Goal: Find specific page/section: Find specific page/section

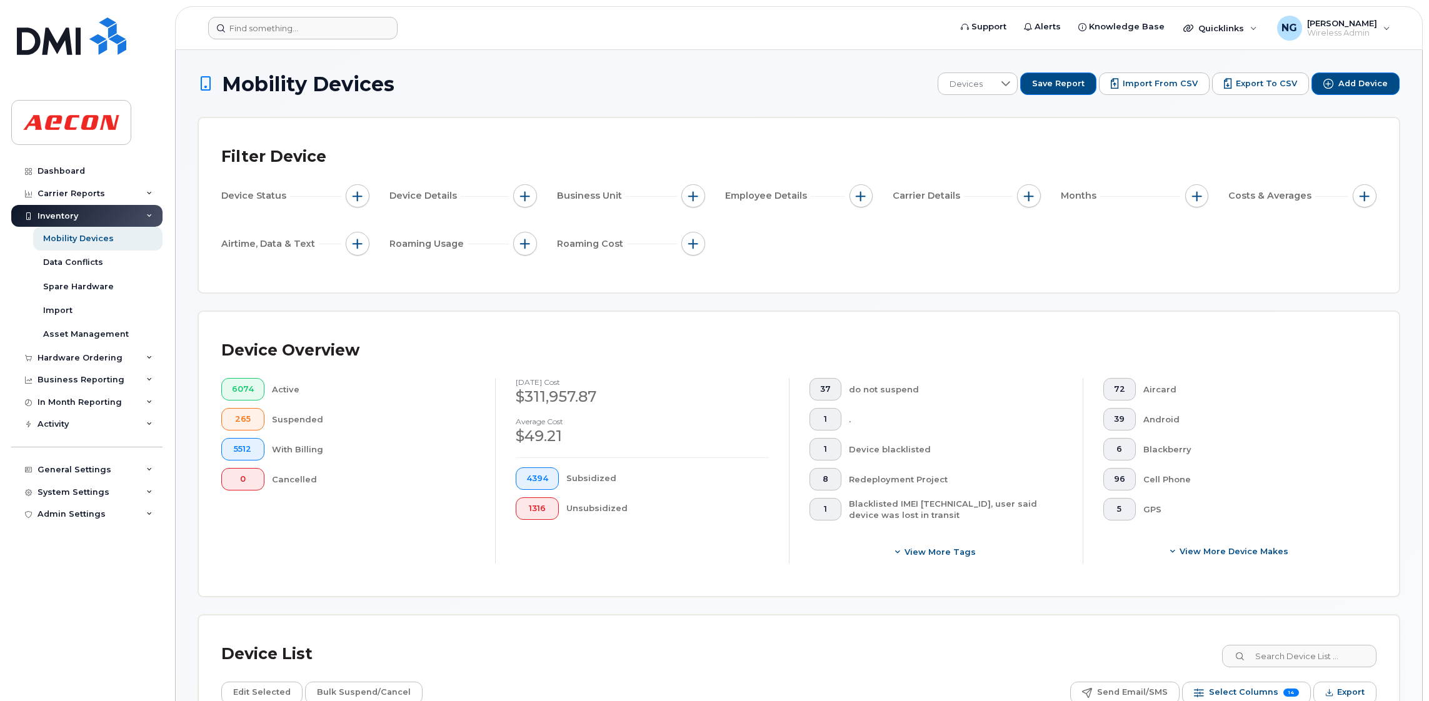
scroll to position [159, 0]
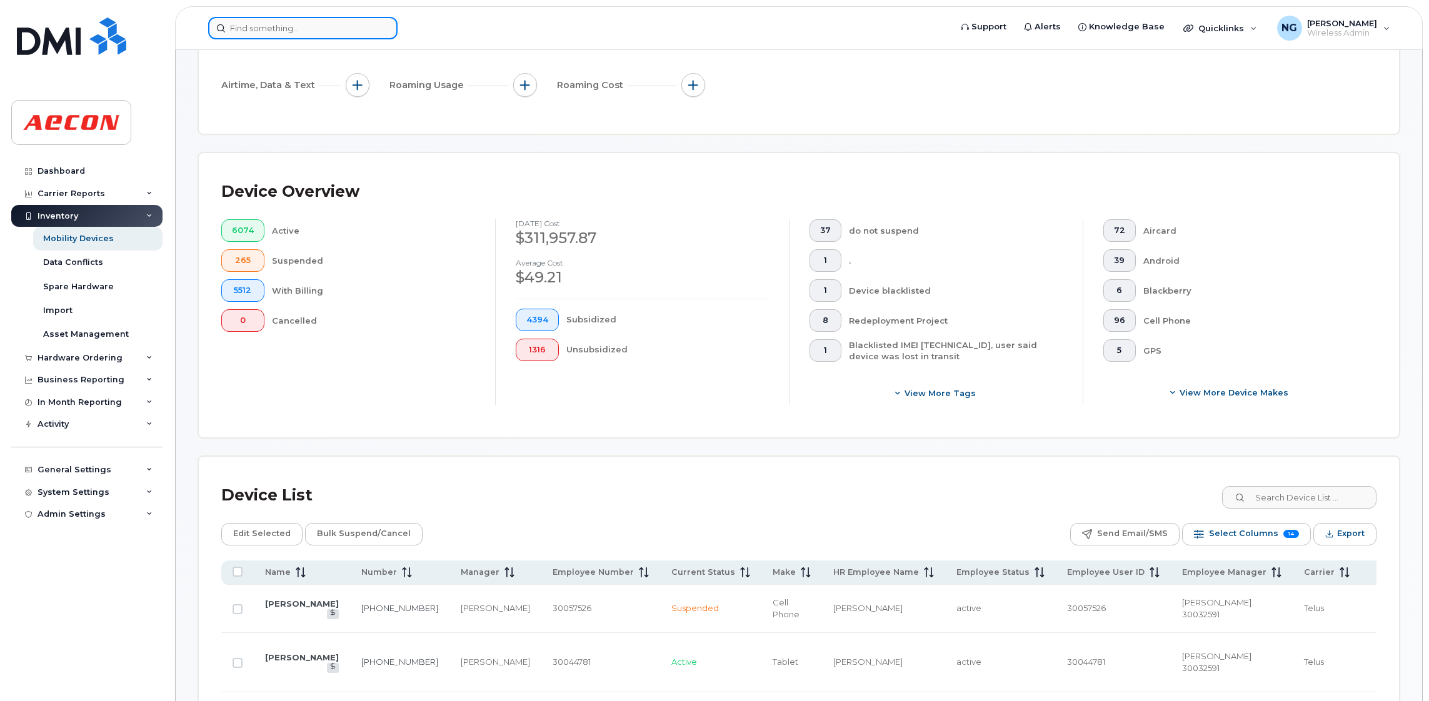
click at [249, 30] on input at bounding box center [302, 28] width 189 height 22
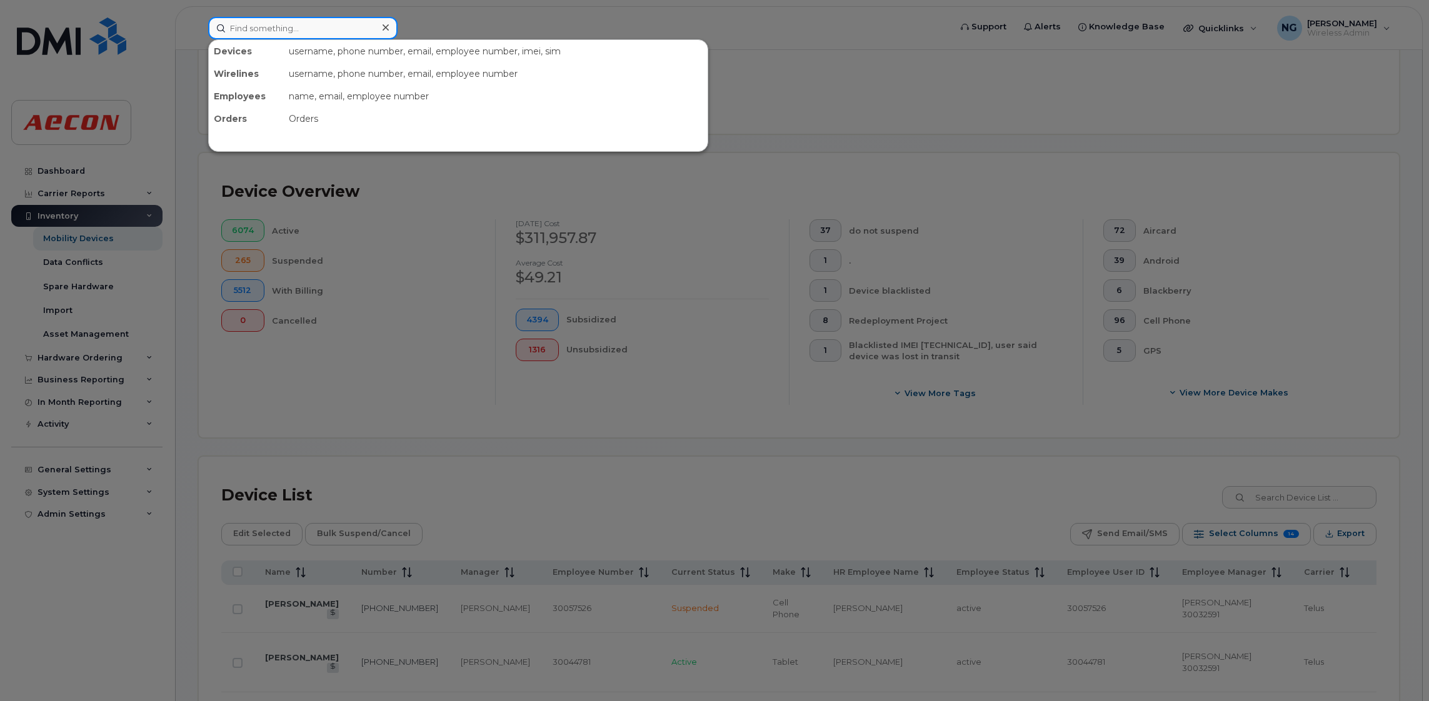
paste input "2265810023"
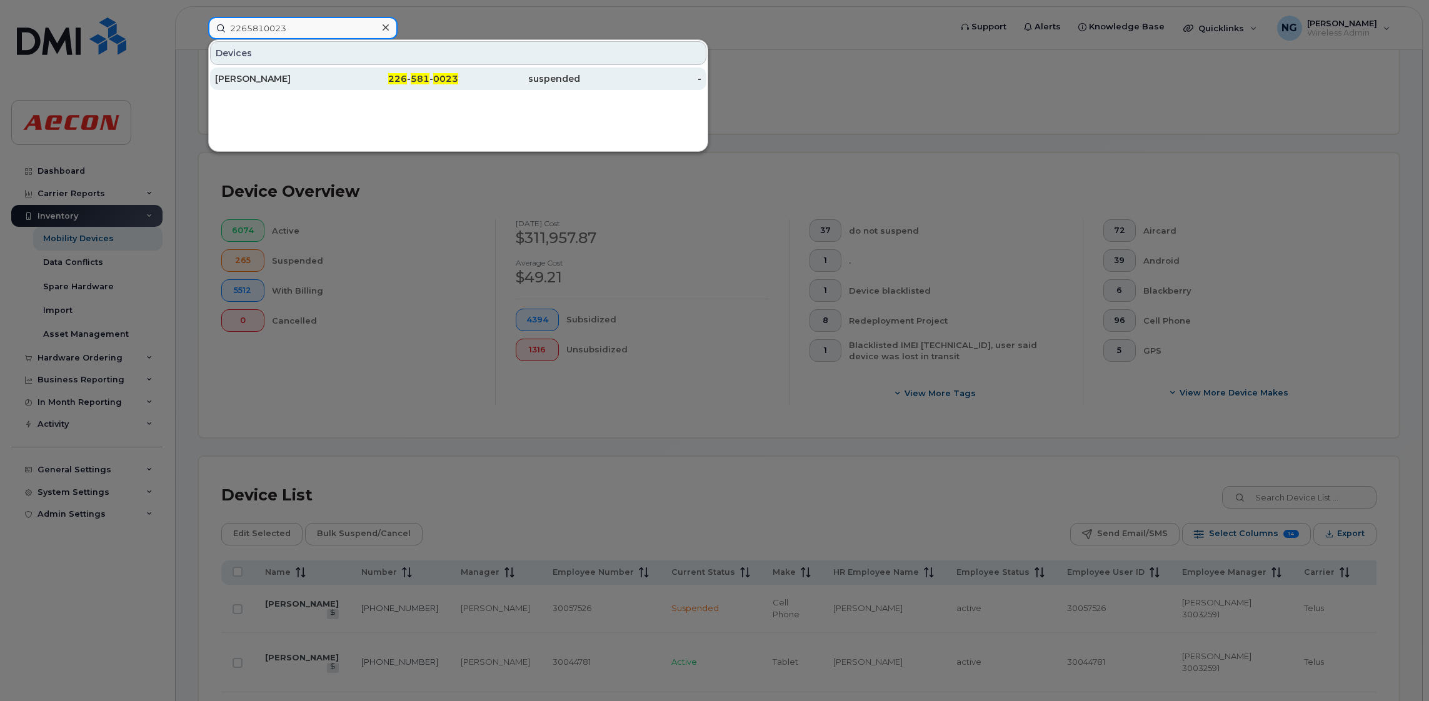
type input "2265810023"
click at [402, 80] on span "226" at bounding box center [397, 78] width 19 height 11
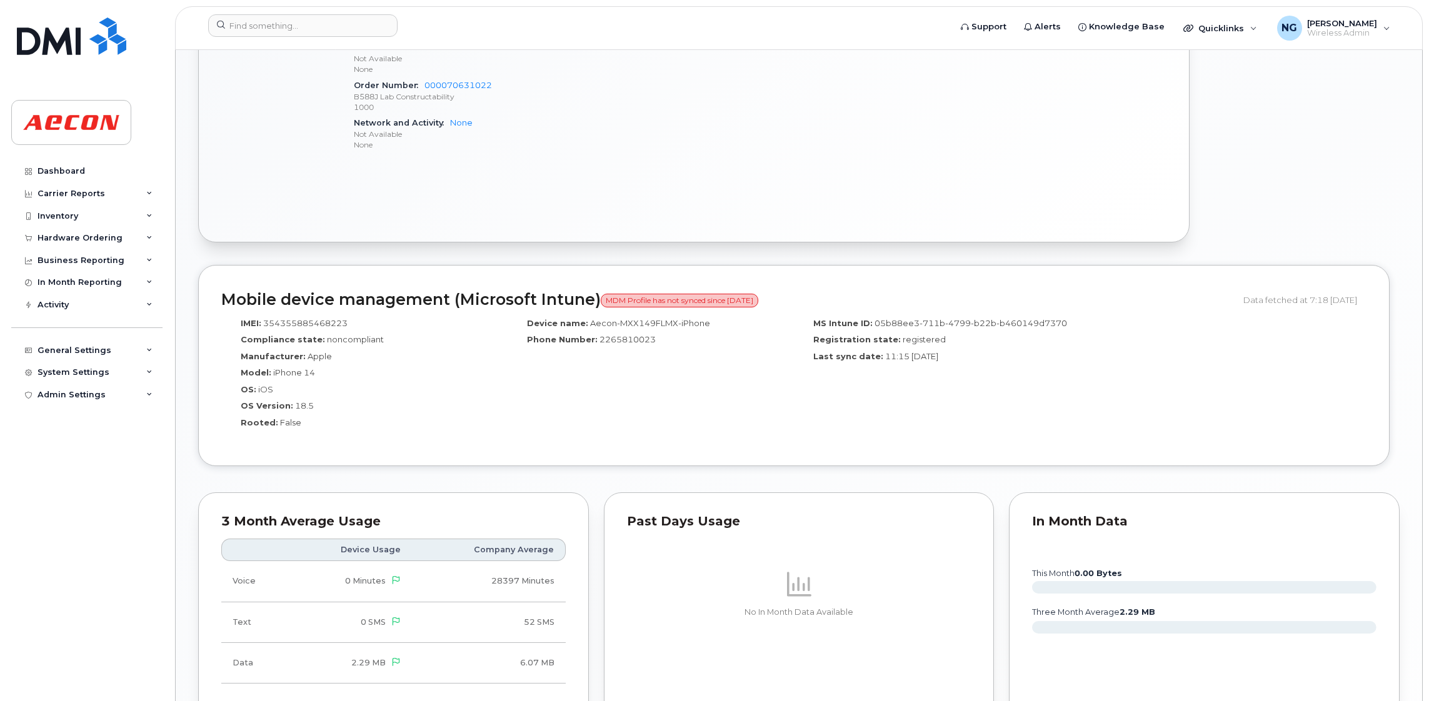
scroll to position [1314, 0]
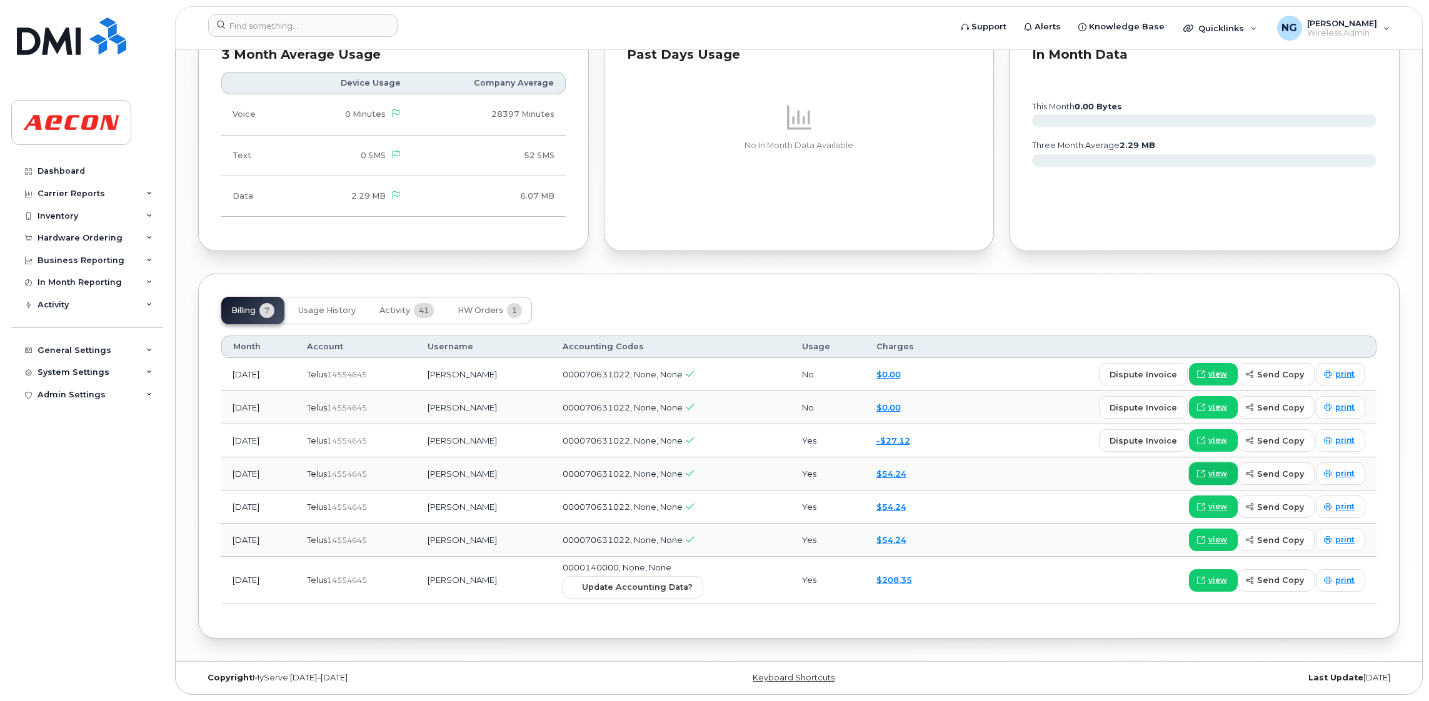
click at [1219, 470] on span "view" at bounding box center [1217, 473] width 19 height 11
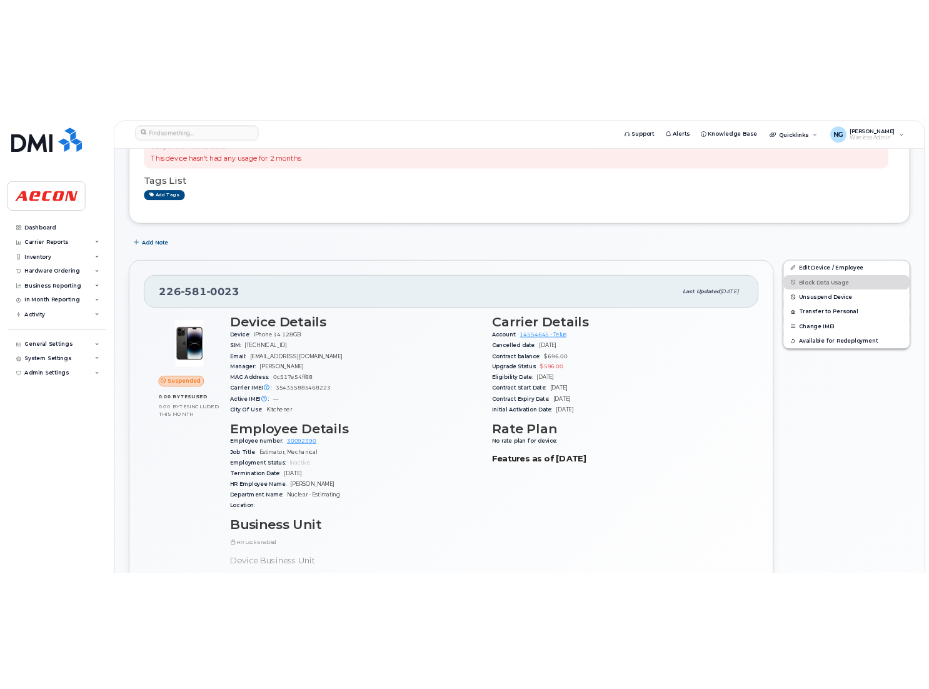
scroll to position [1, 0]
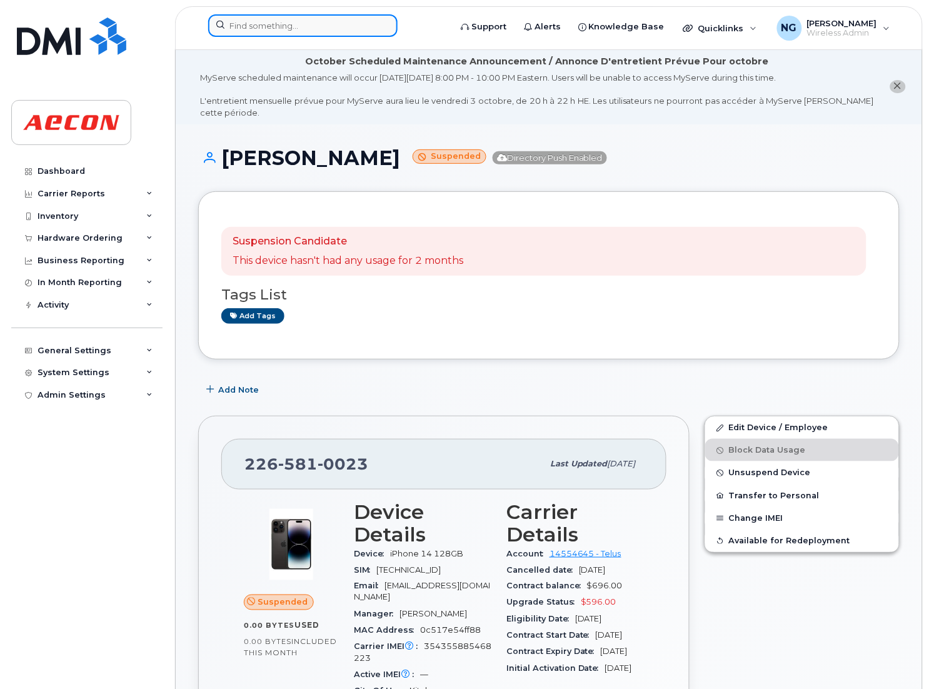
click at [276, 28] on input at bounding box center [302, 25] width 189 height 22
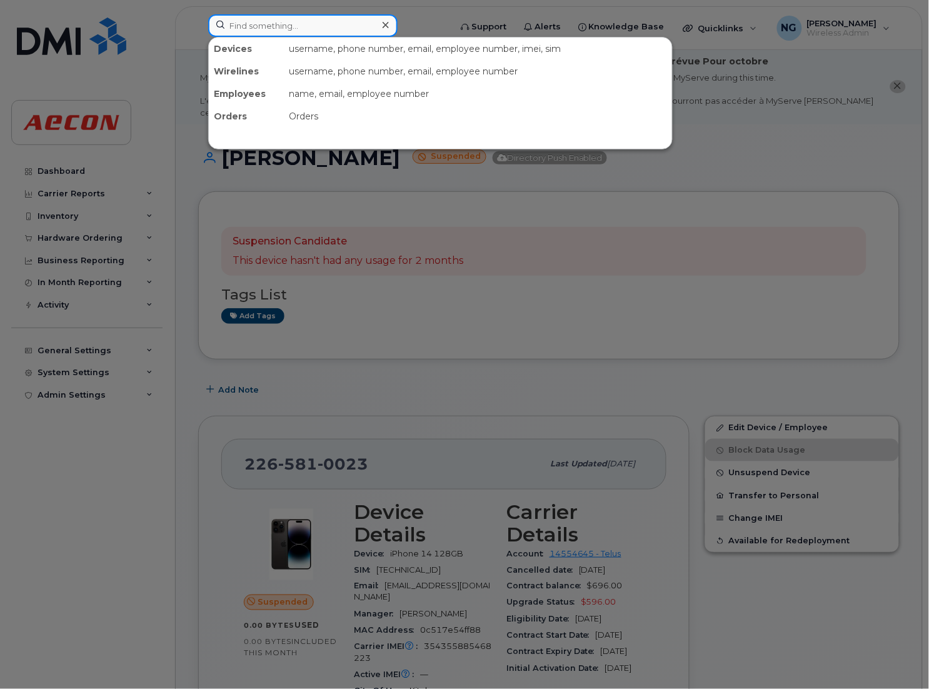
paste input "2896755874"
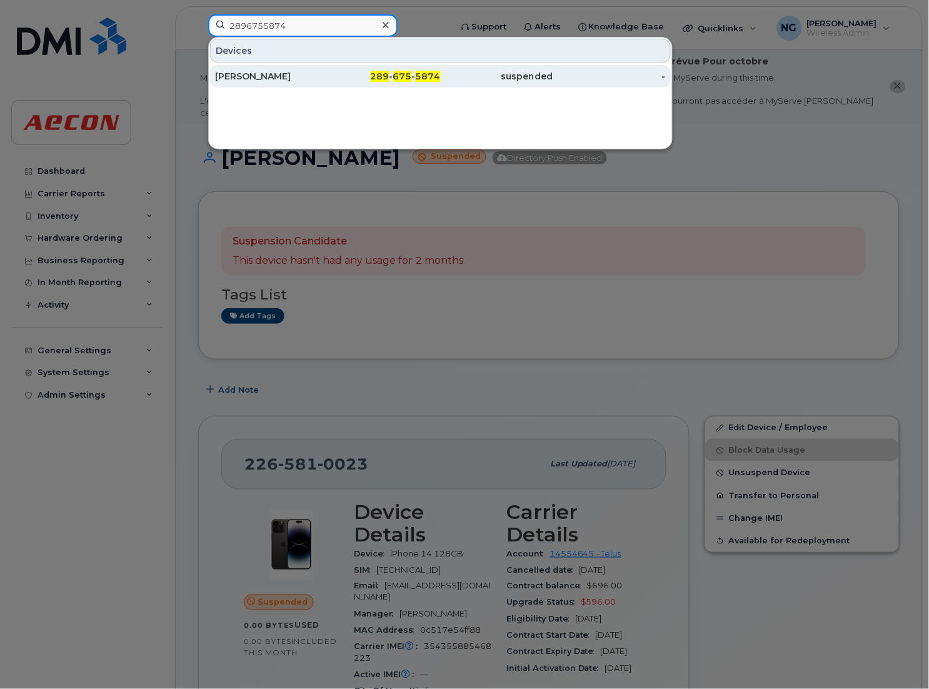
type input "2896755874"
click at [389, 79] on span "289" at bounding box center [380, 76] width 19 height 11
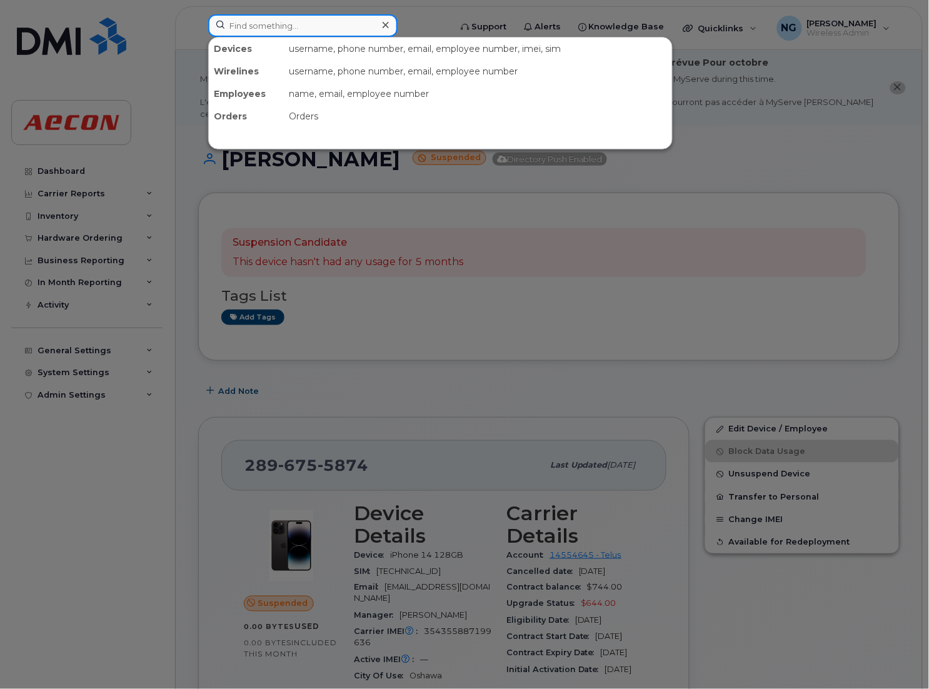
click at [280, 19] on input at bounding box center [302, 25] width 189 height 22
paste input "2493562533"
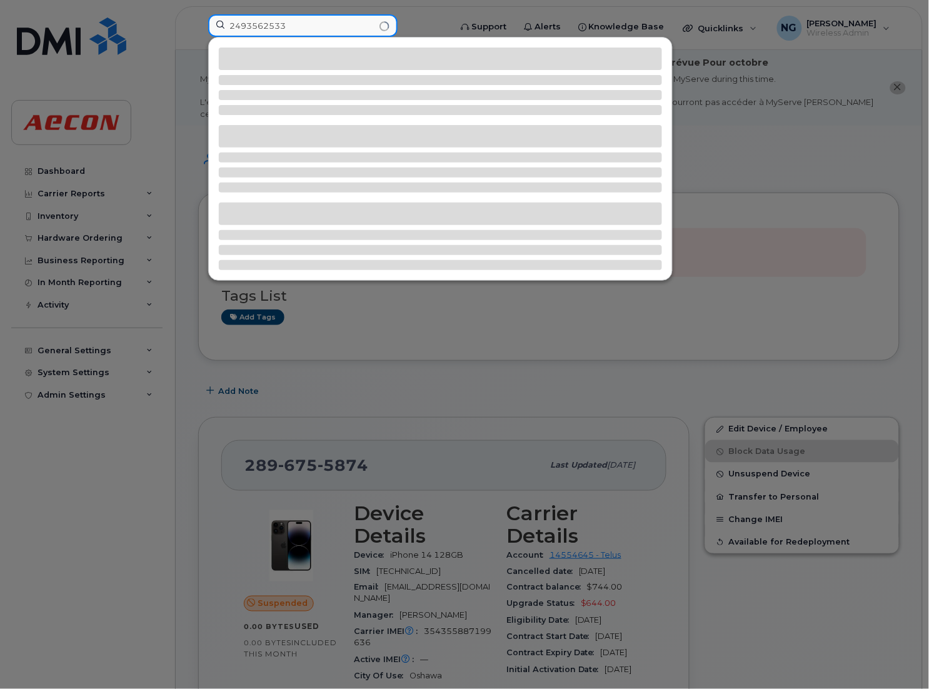
type input "2493562533"
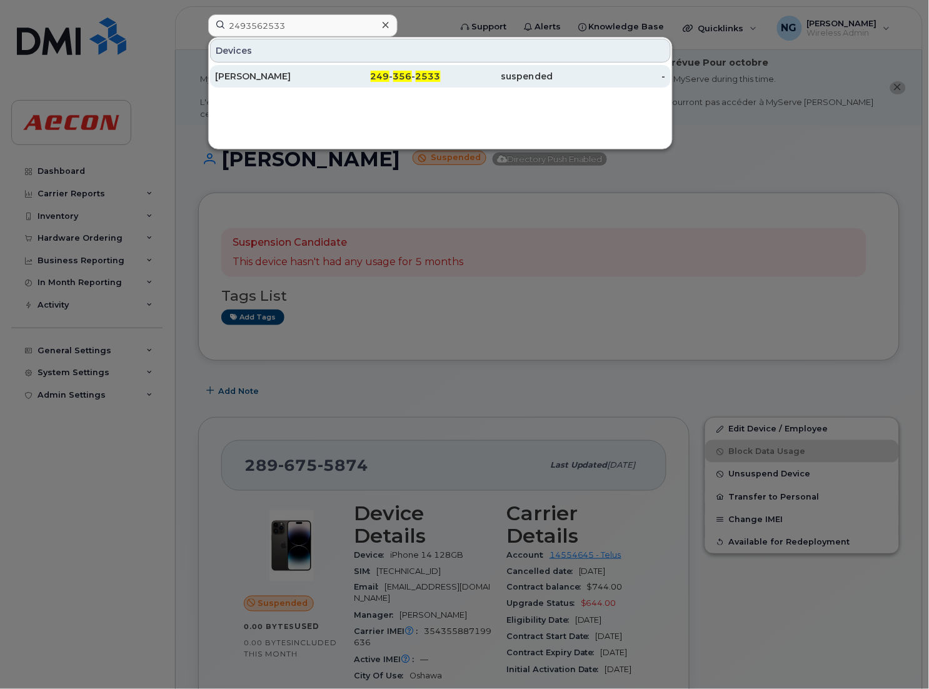
click at [384, 75] on span "249" at bounding box center [380, 76] width 19 height 11
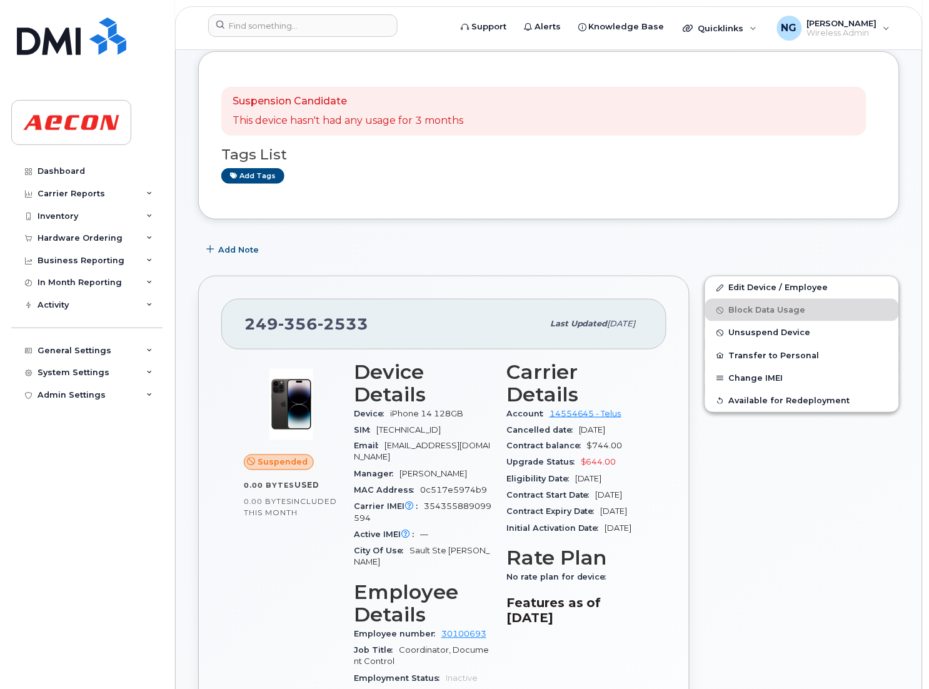
scroll to position [281, 0]
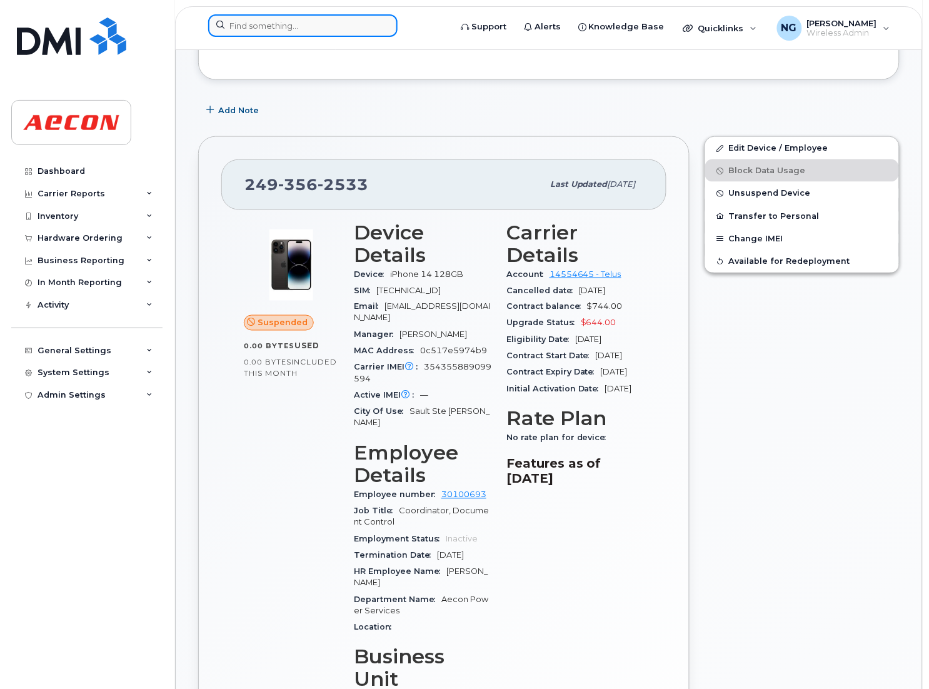
click at [272, 26] on input at bounding box center [302, 25] width 189 height 22
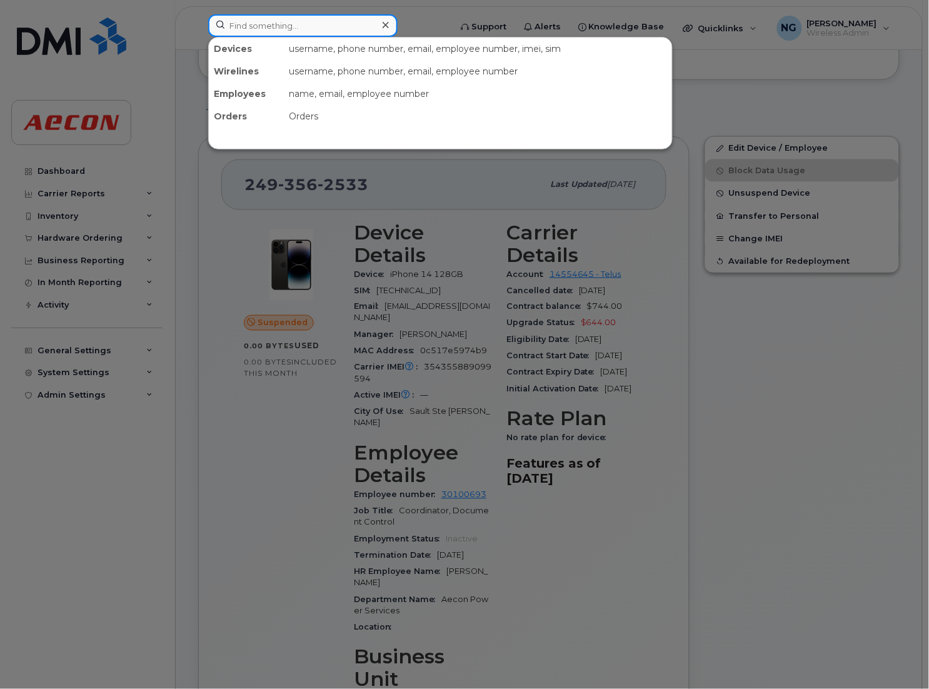
paste input "2896850597"
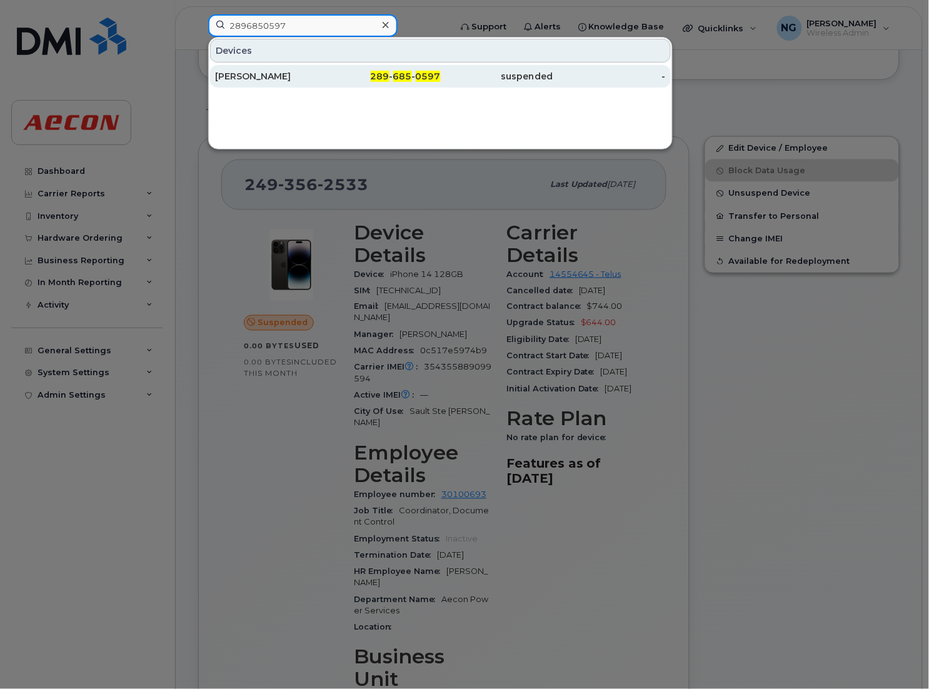
type input "2896850597"
click at [411, 74] on span "685" at bounding box center [402, 76] width 19 height 11
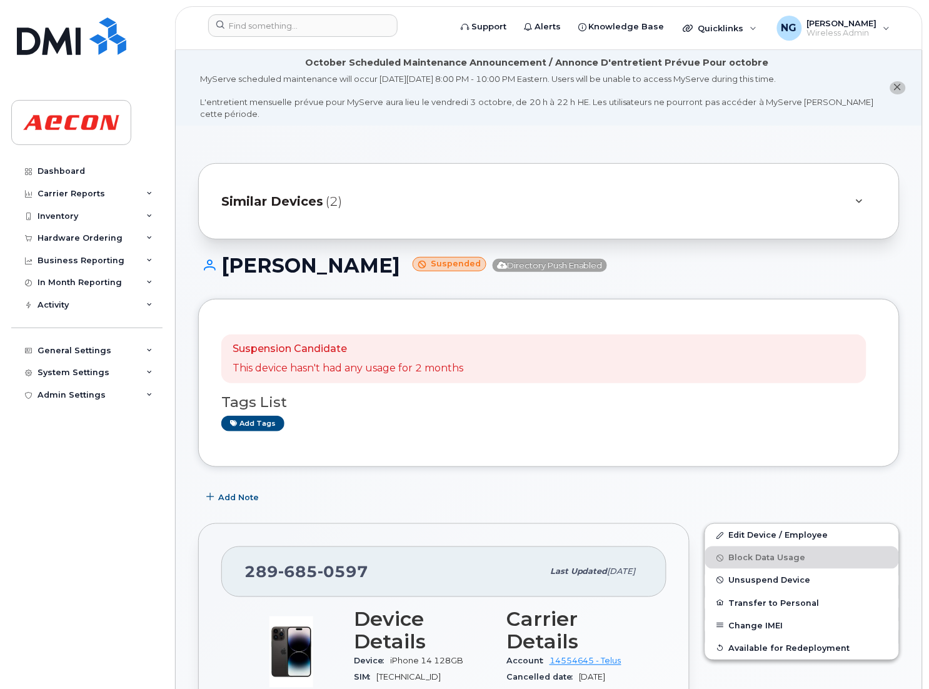
scroll to position [375, 0]
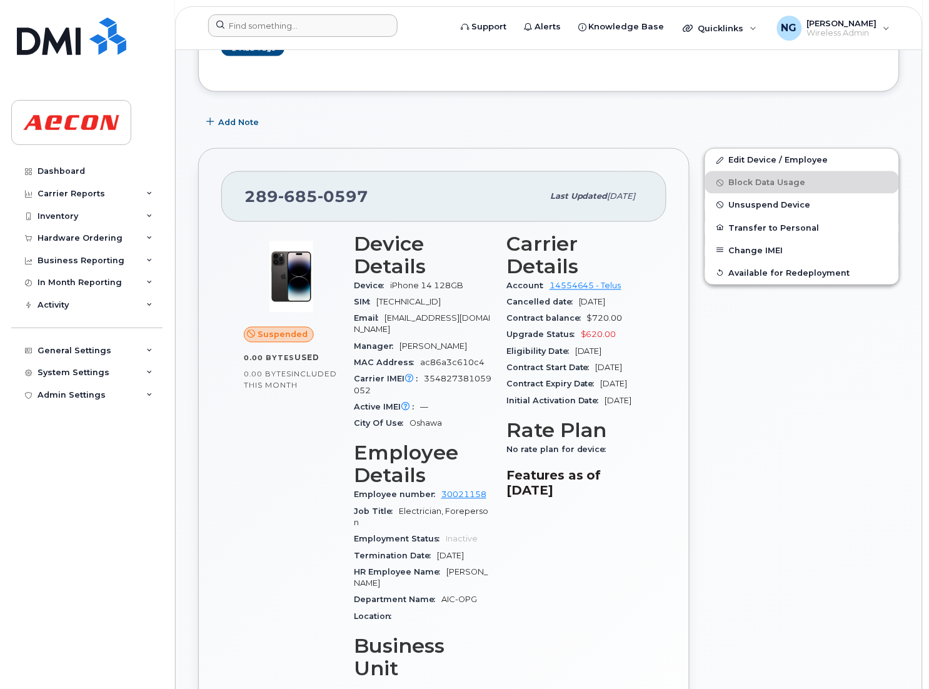
click at [278, 12] on header "Support Alerts Knowledge Base Quicklinks Suspend / Cancel Device Change SIM Car…" at bounding box center [548, 28] width 747 height 44
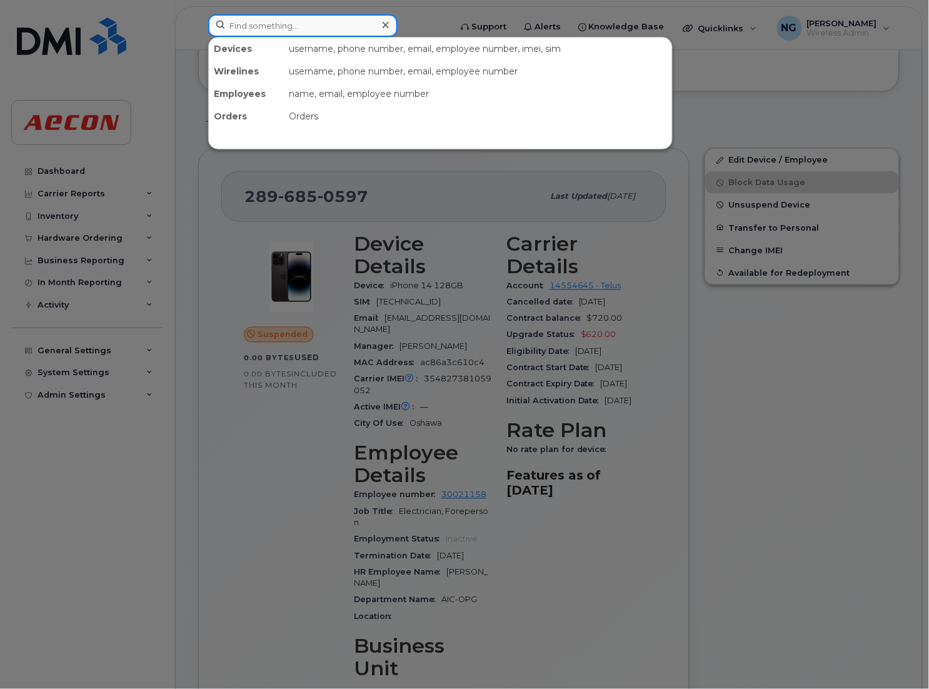
click at [275, 22] on input at bounding box center [302, 25] width 189 height 22
paste input "4315561174"
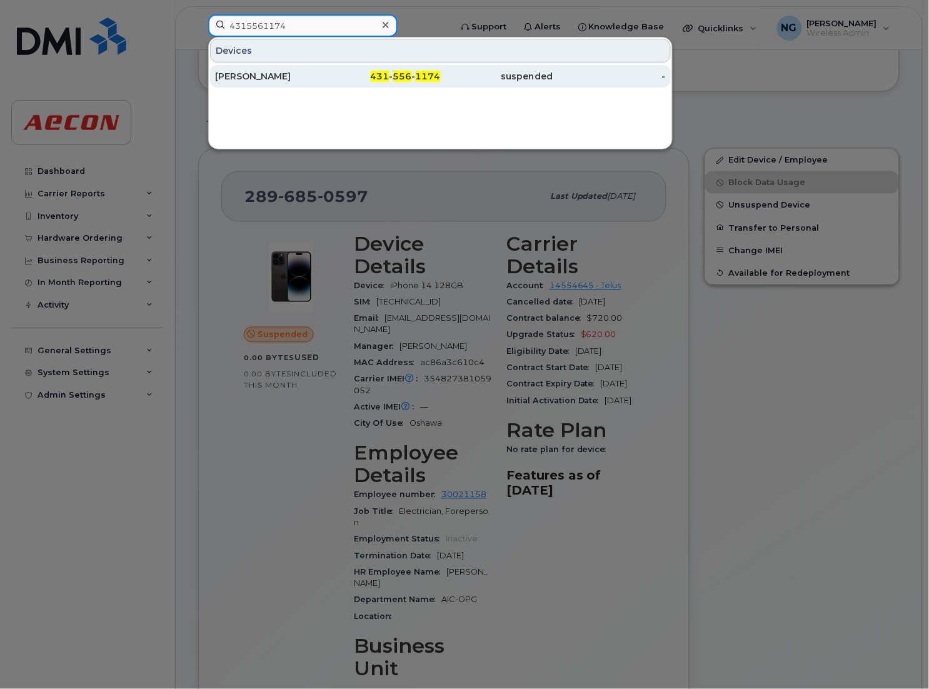
type input "4315561174"
click at [393, 78] on div "431 - 556 - 1174" at bounding box center [383, 76] width 112 height 12
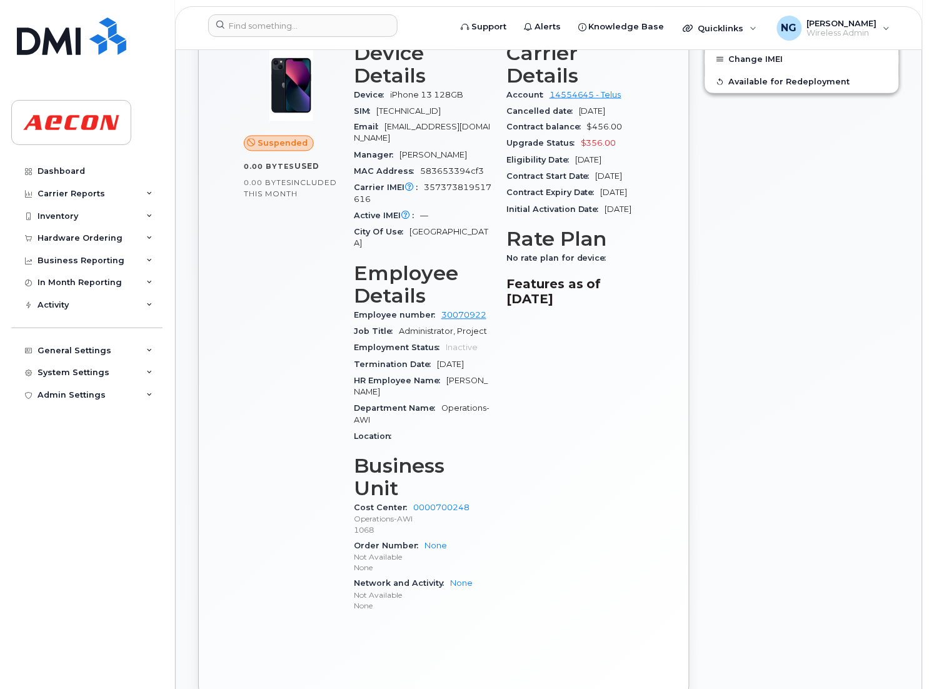
scroll to position [320, 0]
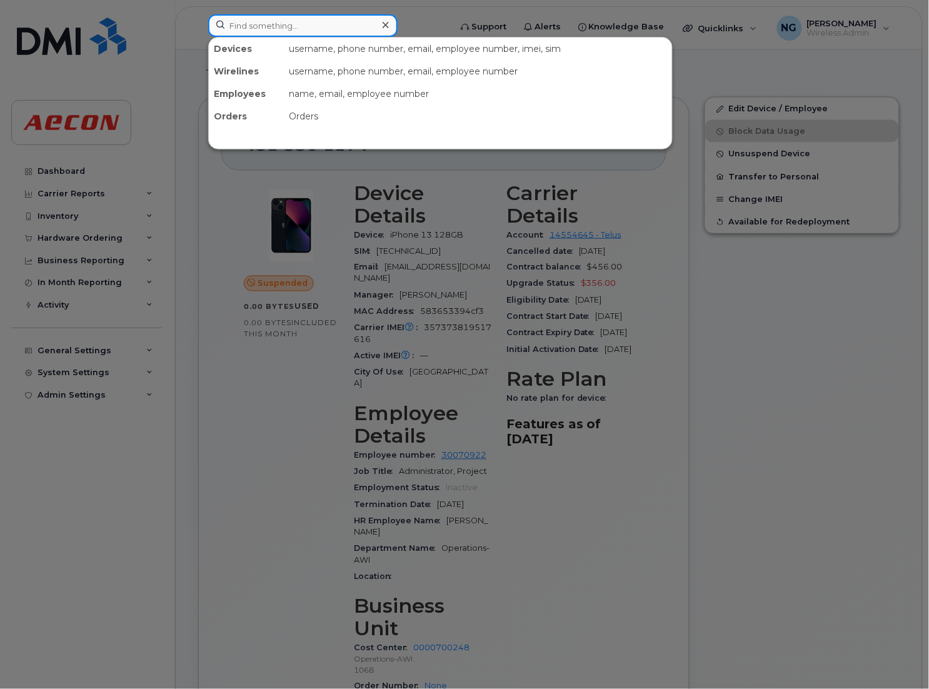
click at [280, 27] on input at bounding box center [302, 25] width 189 height 22
paste input "4373530530"
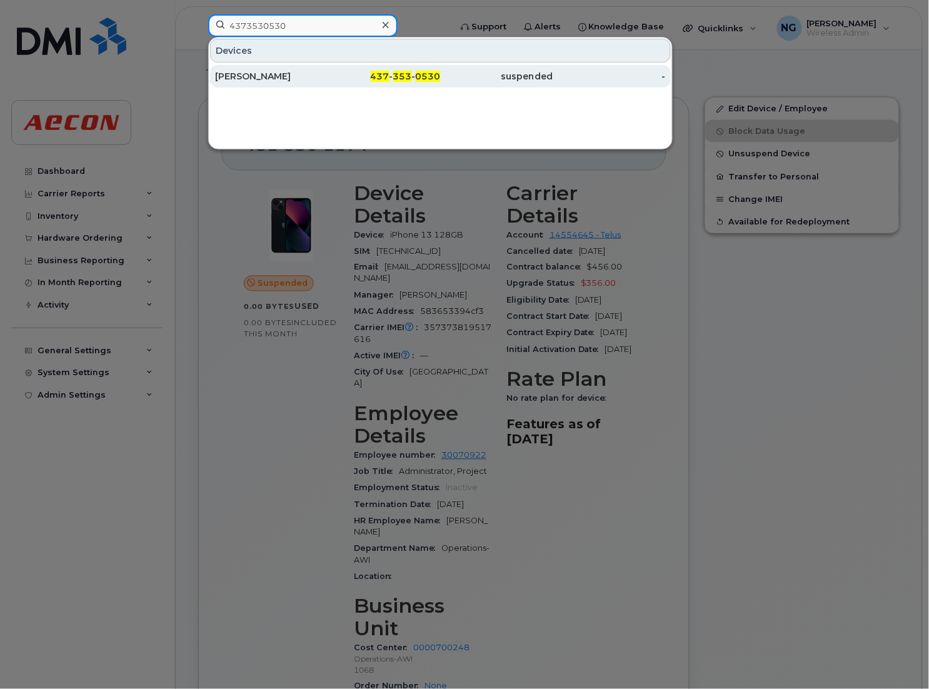
type input "4373530530"
click at [432, 81] on span "0530" at bounding box center [428, 76] width 25 height 11
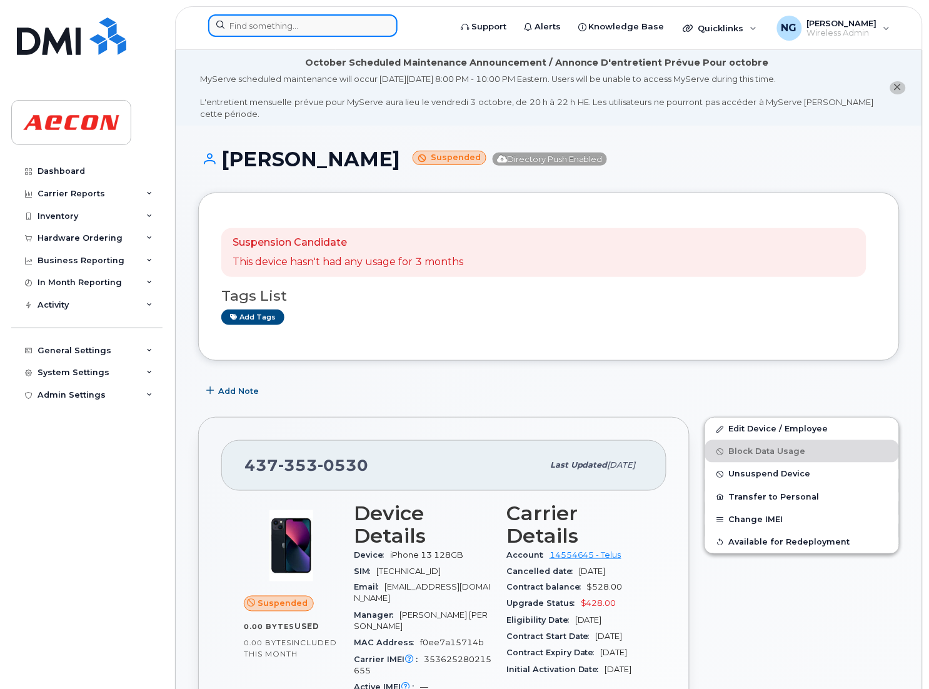
click at [249, 31] on input at bounding box center [302, 25] width 189 height 22
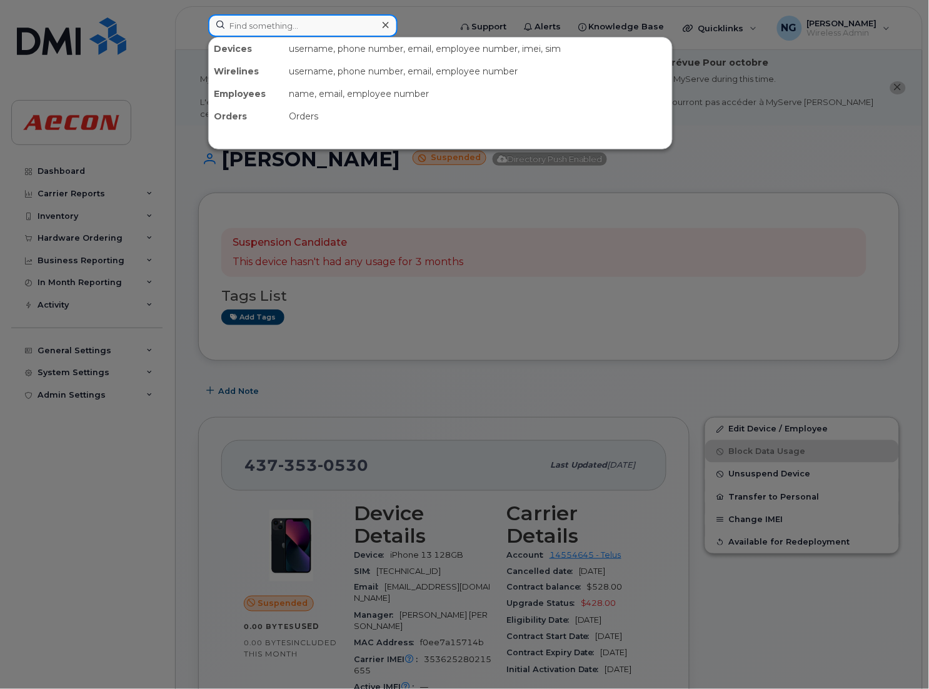
paste input "6729658186"
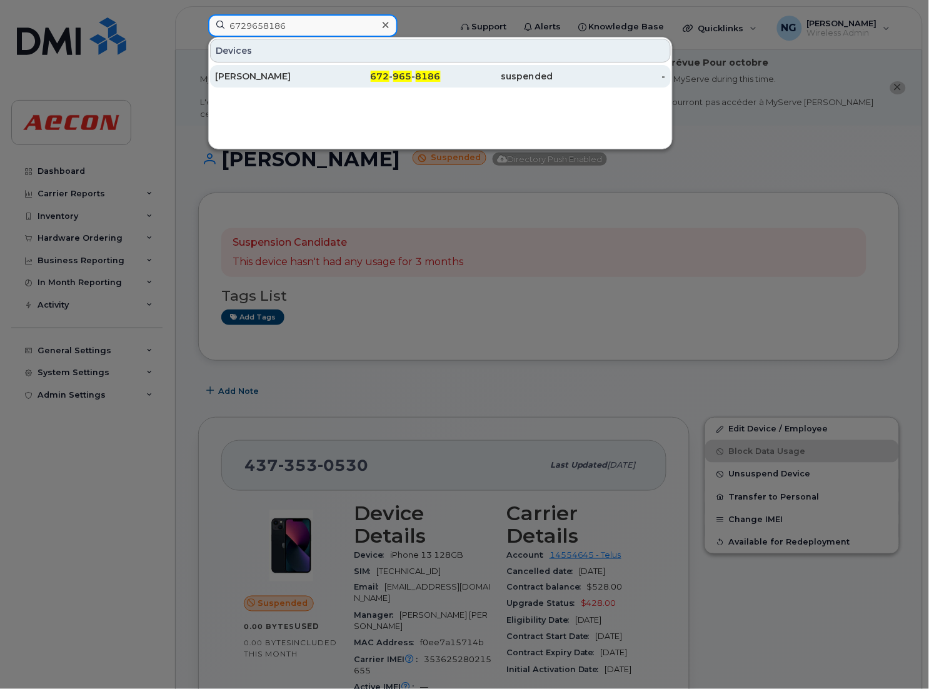
type input "6729658186"
click at [412, 79] on span "965" at bounding box center [402, 76] width 19 height 11
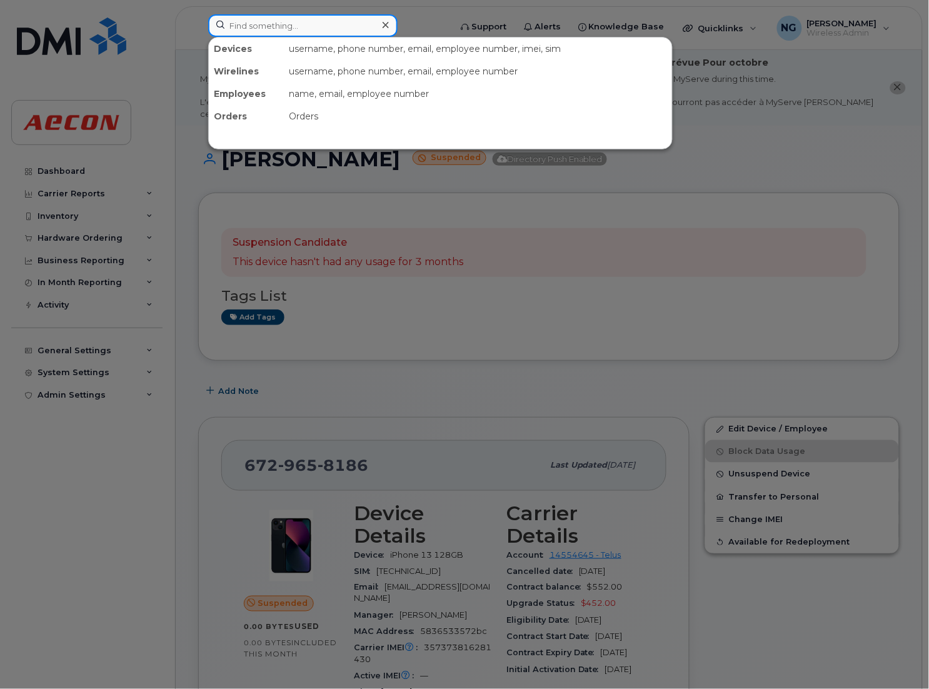
click at [277, 16] on input at bounding box center [302, 25] width 189 height 22
paste input "8255824180"
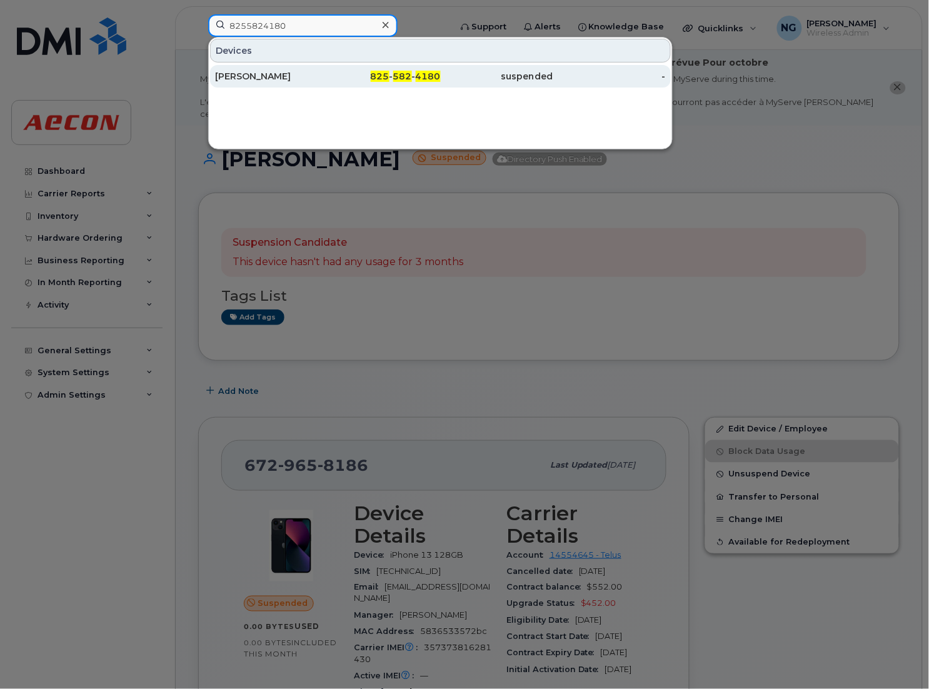
type input "8255824180"
click at [387, 78] on span "825" at bounding box center [380, 76] width 19 height 11
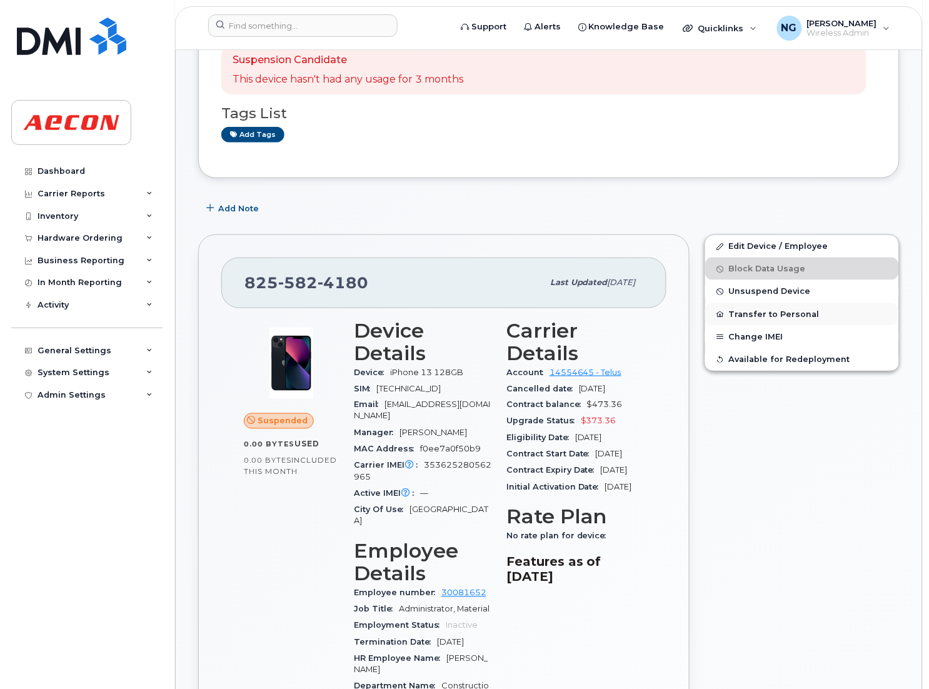
scroll to position [187, 0]
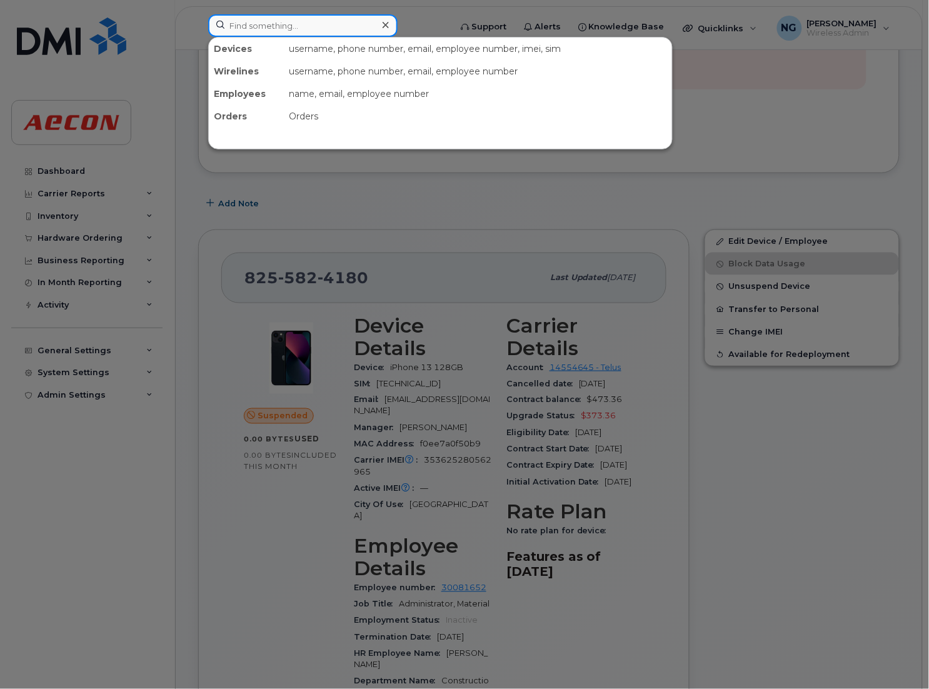
click at [280, 29] on input at bounding box center [302, 25] width 189 height 22
paste input "8255824193"
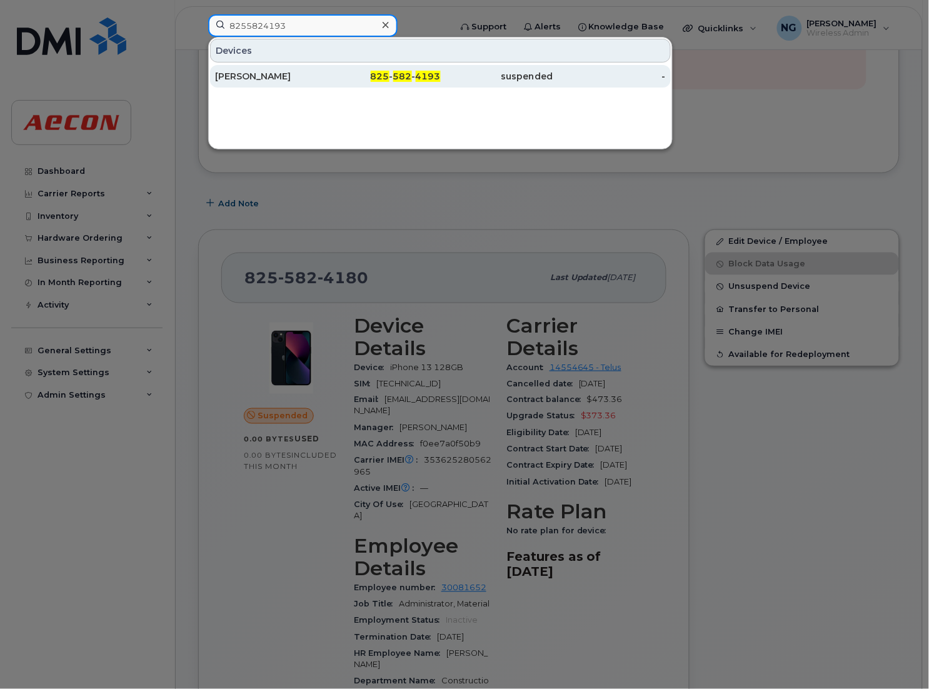
type input "8255824193"
click at [417, 74] on span "4193" at bounding box center [428, 76] width 25 height 11
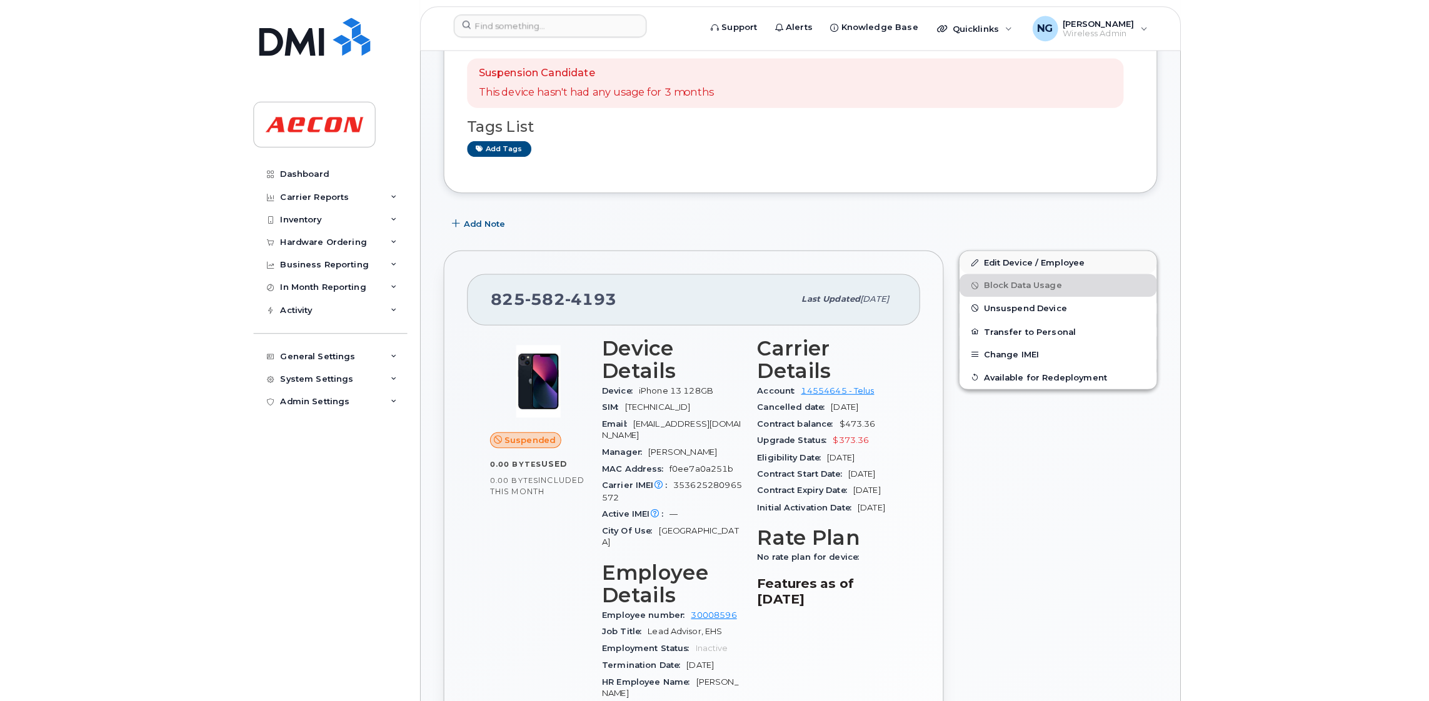
scroll to position [281, 0]
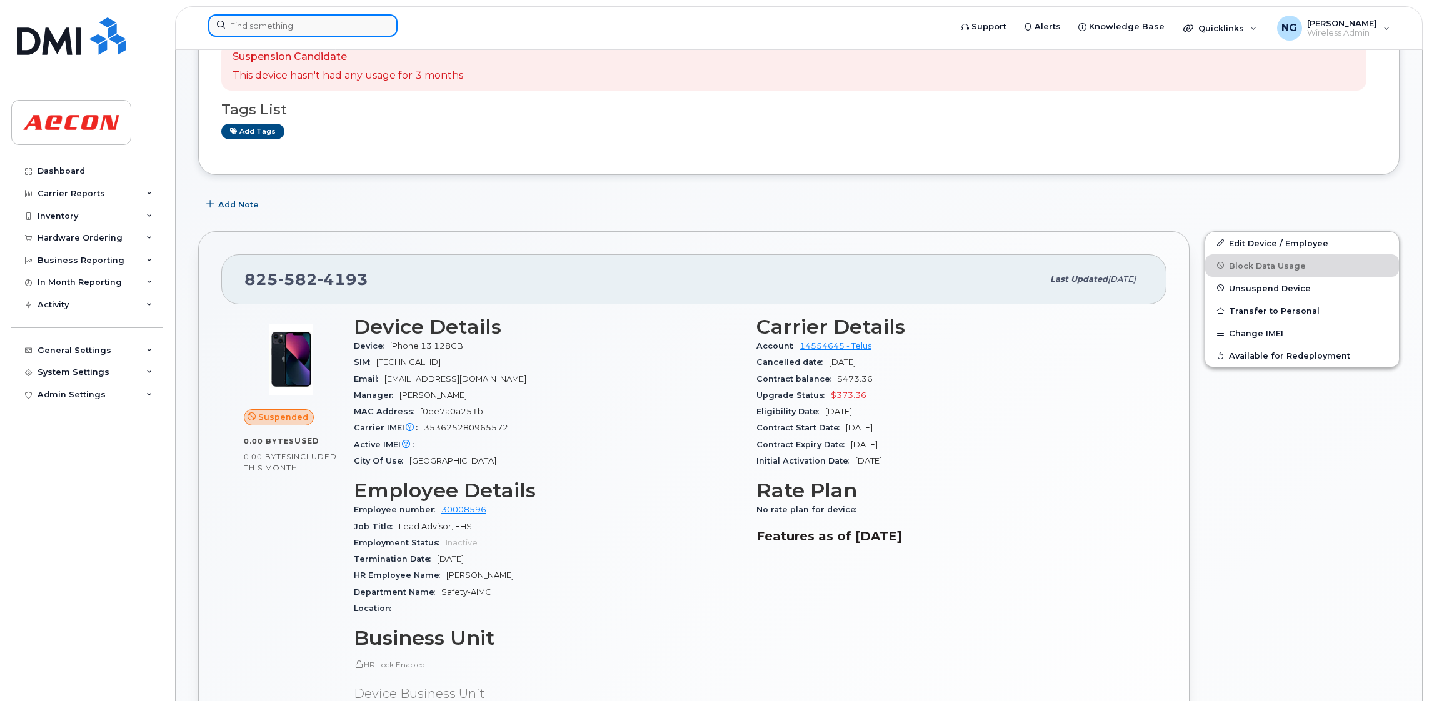
click at [274, 27] on input at bounding box center [302, 25] width 189 height 22
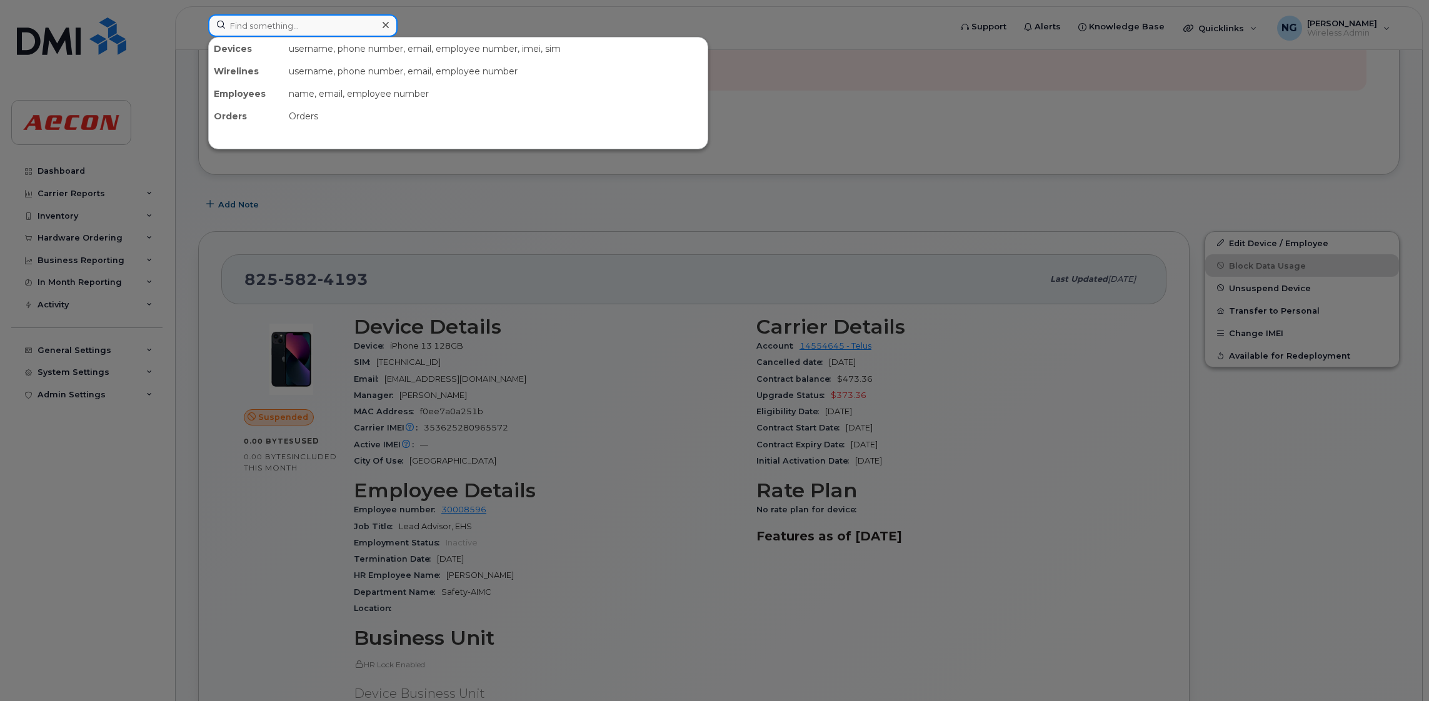
paste input "9059145445"
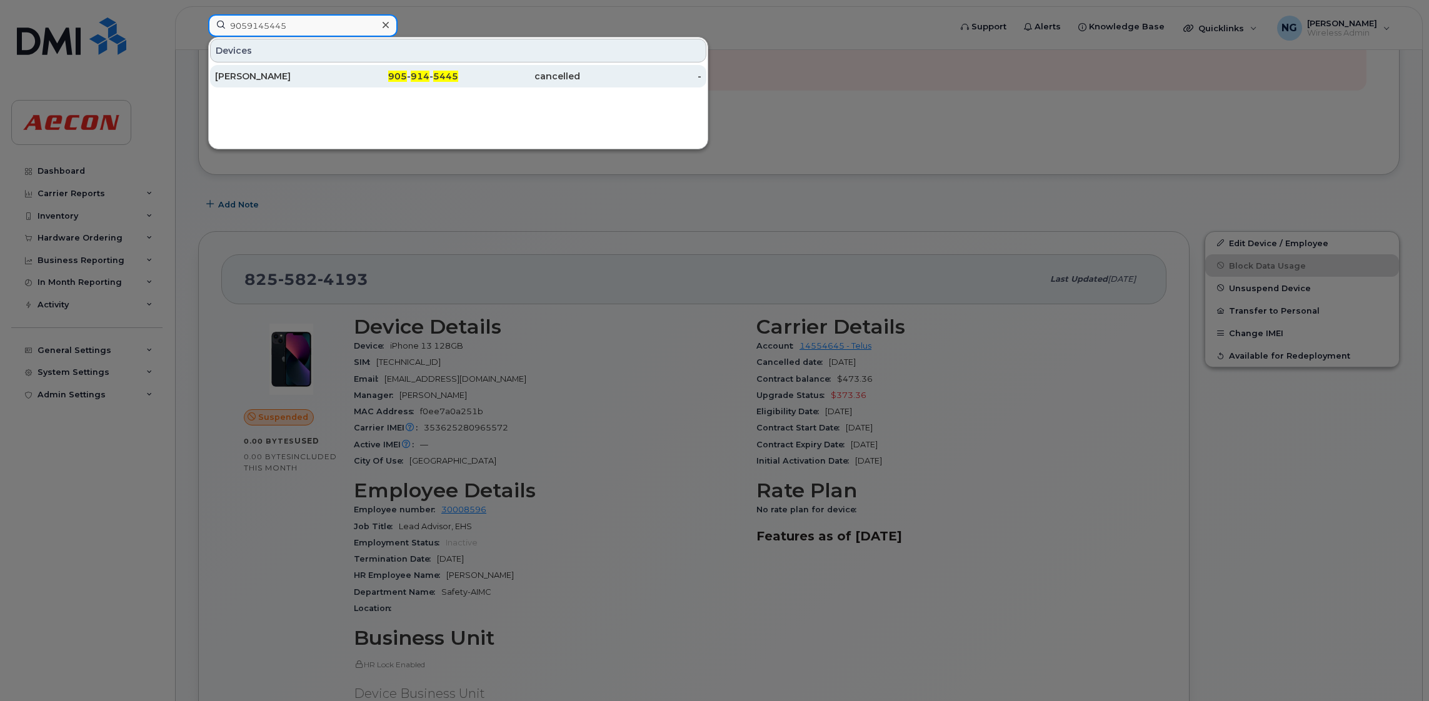
type input "9059145445"
click at [433, 79] on span "5445" at bounding box center [445, 76] width 25 height 11
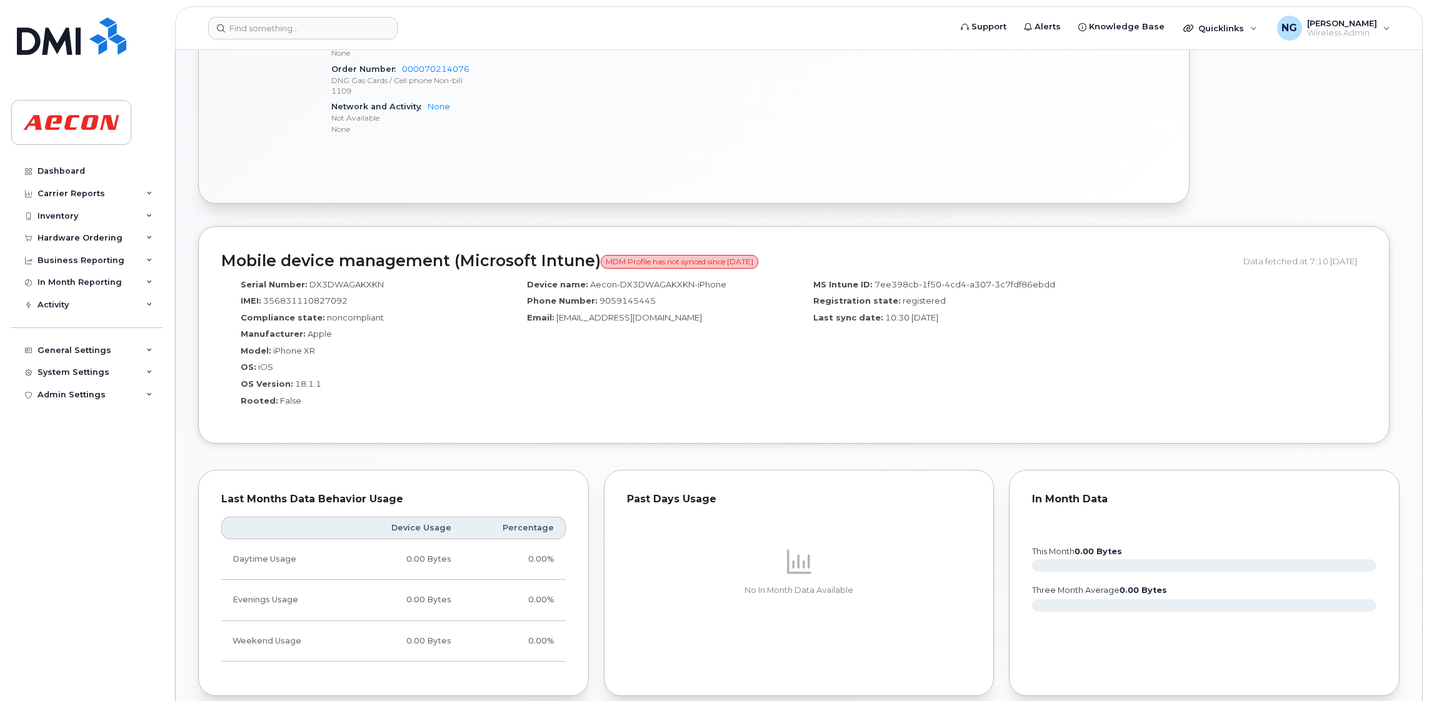
scroll to position [187, 0]
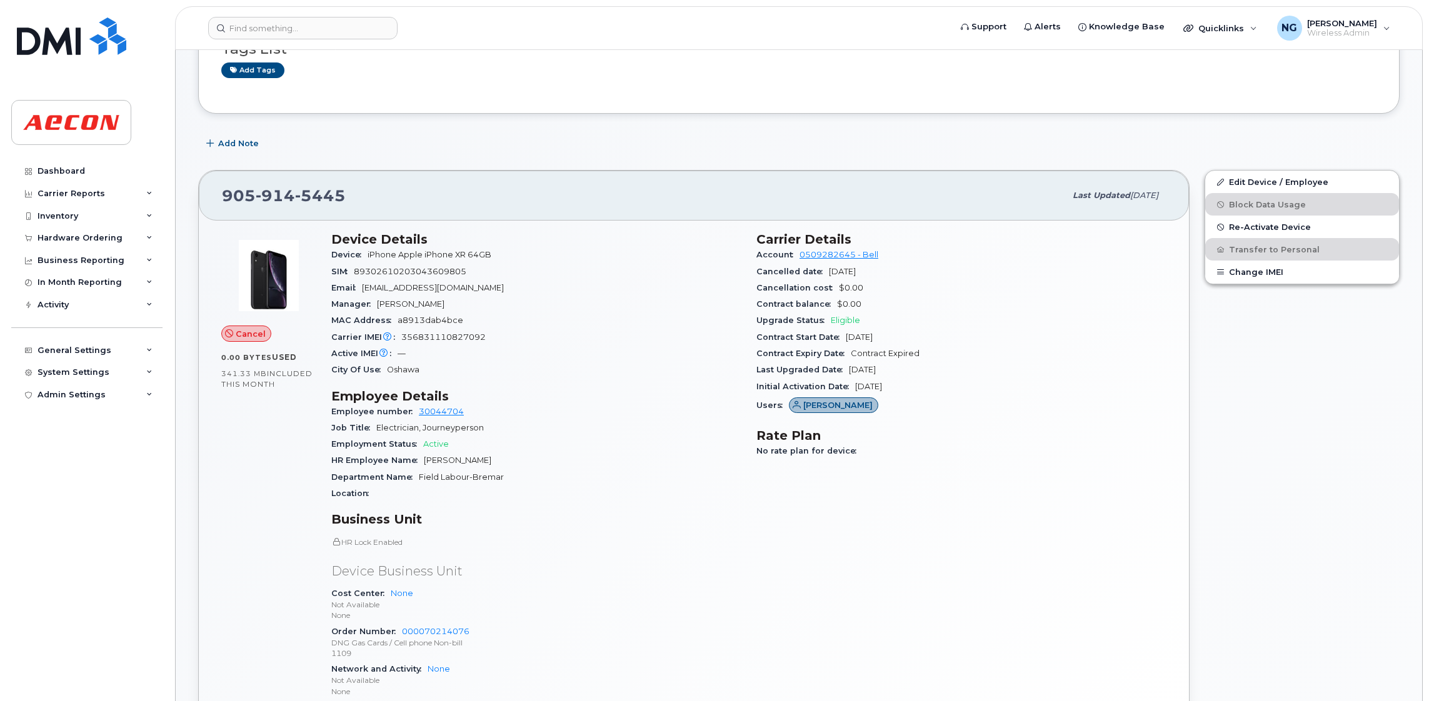
click at [632, 492] on div "Location" at bounding box center [536, 494] width 410 height 16
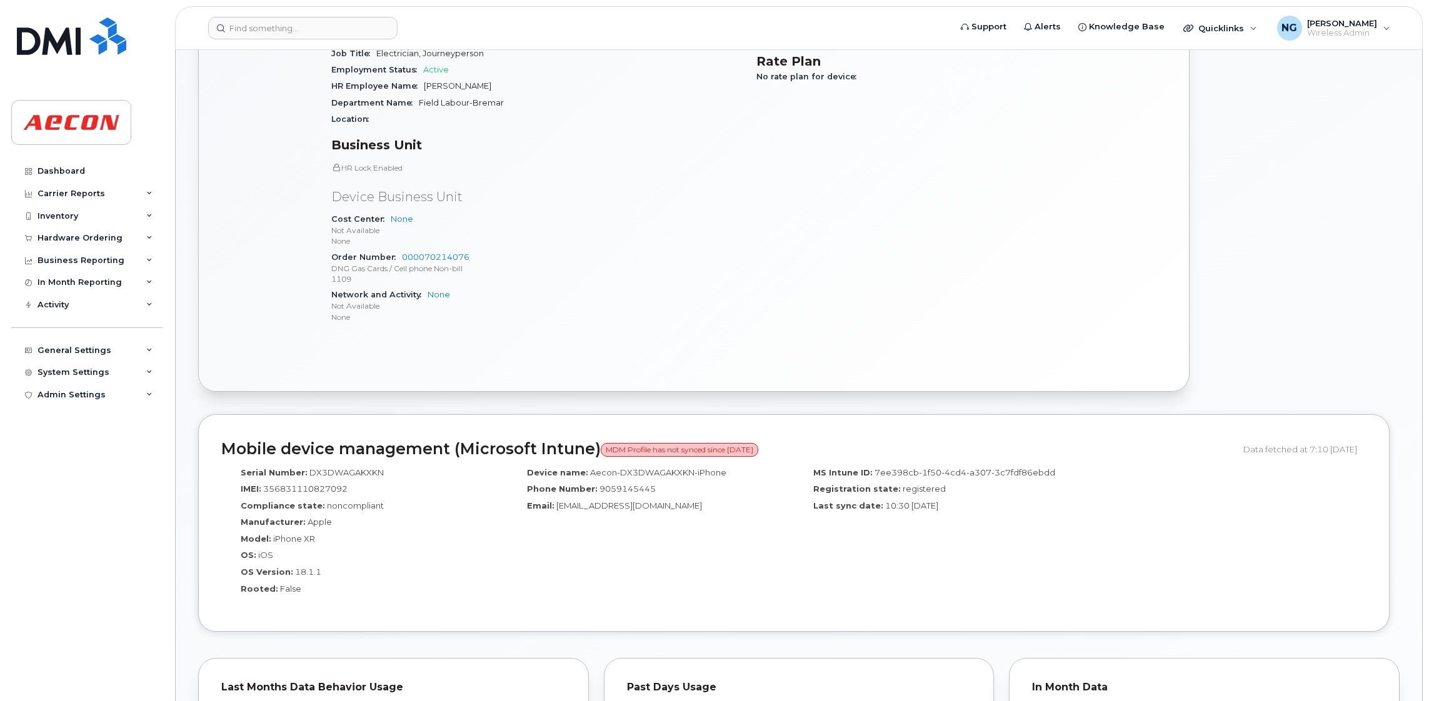
scroll to position [0, 0]
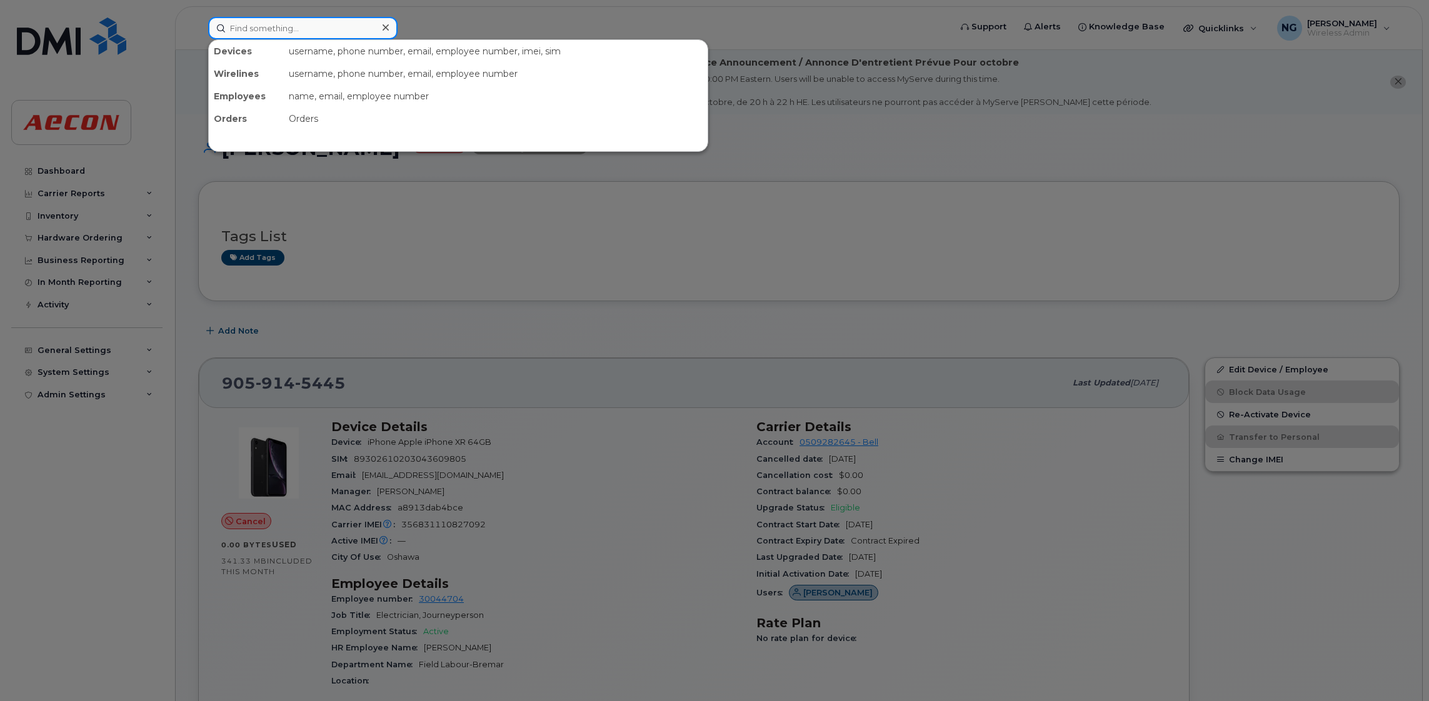
click at [265, 32] on input at bounding box center [302, 28] width 189 height 22
paste input "9059145445"
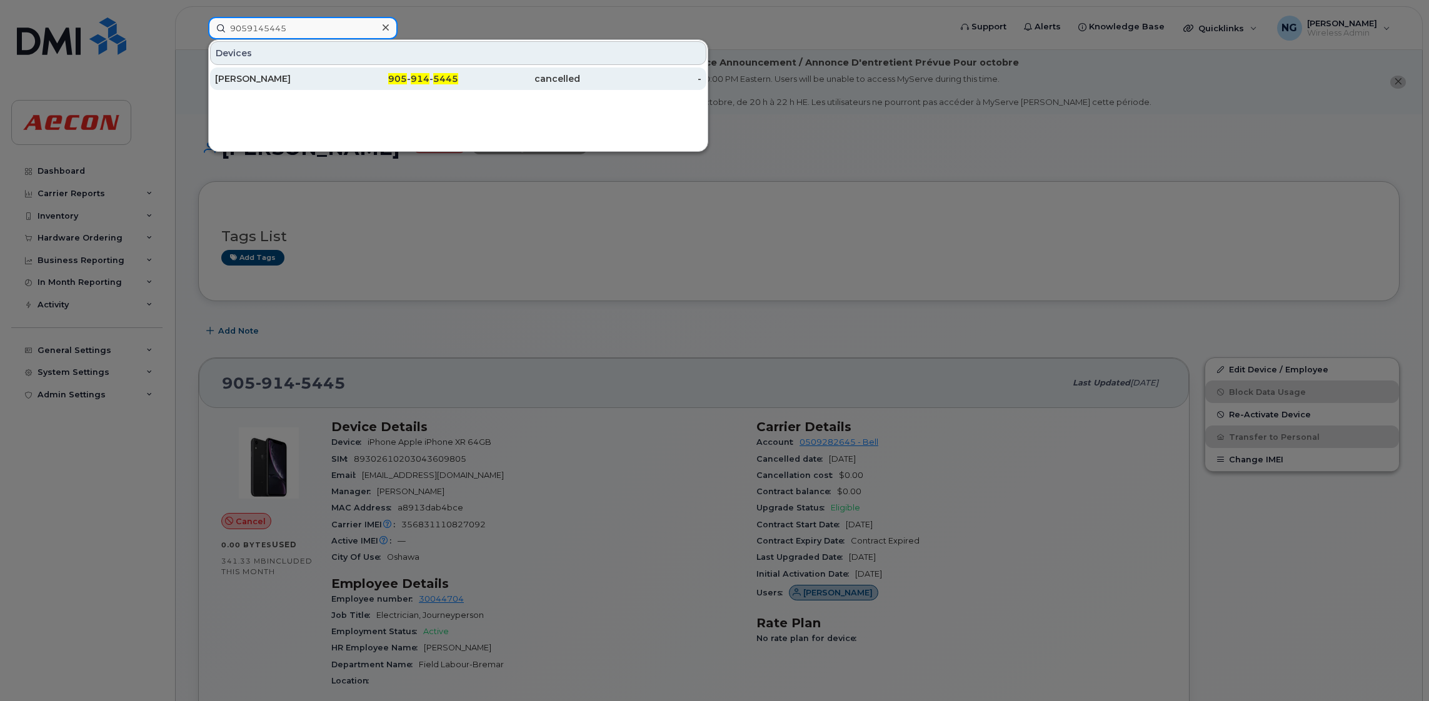
type input "9059145445"
click at [431, 79] on div "905 - 914 - 5445" at bounding box center [398, 78] width 122 height 12
click at [432, 78] on div "905 - 914 - 5445" at bounding box center [398, 78] width 122 height 12
